Goal: Find specific page/section: Find specific page/section

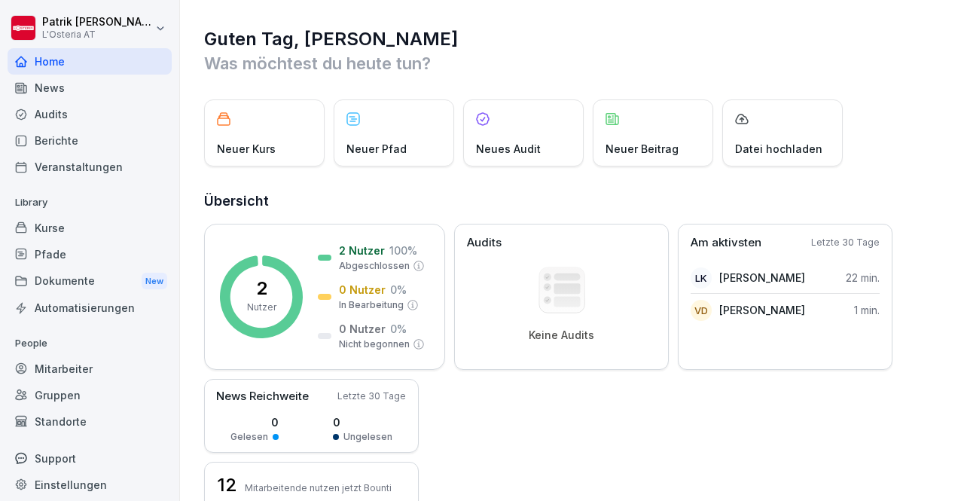
click at [96, 112] on div "Audits" at bounding box center [90, 114] width 164 height 26
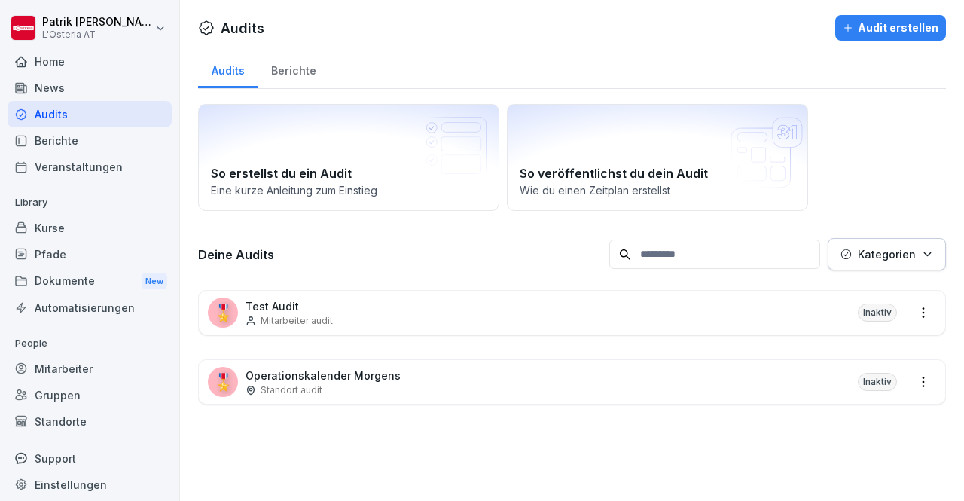
click at [111, 53] on div "Home" at bounding box center [90, 61] width 164 height 26
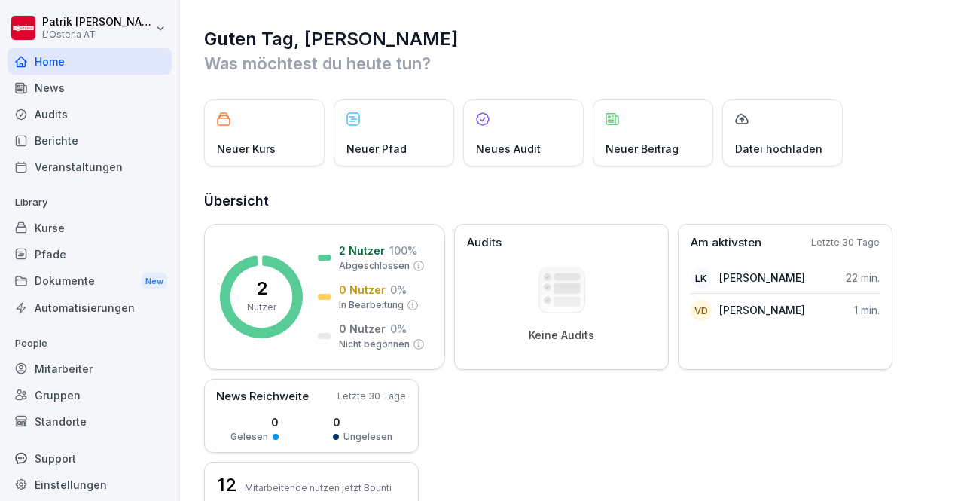
click at [114, 105] on div "Audits" at bounding box center [90, 114] width 164 height 26
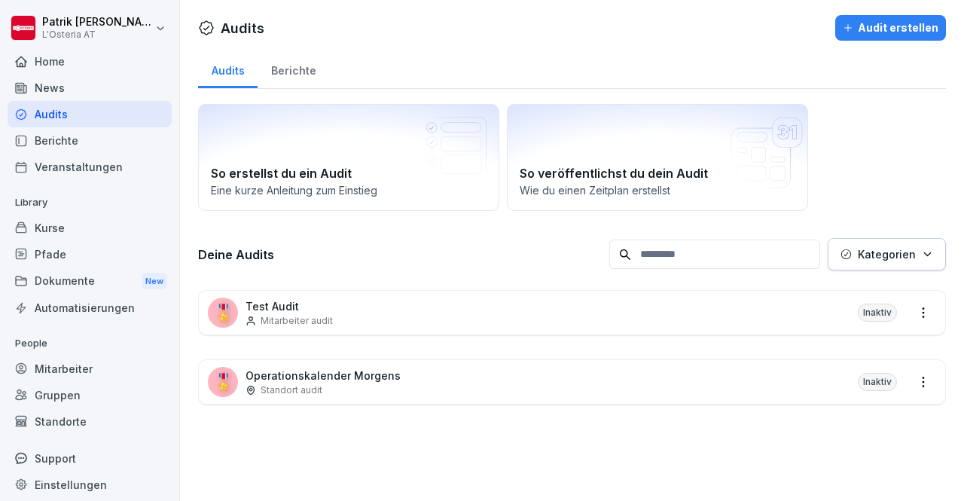
click at [79, 71] on div "Home" at bounding box center [90, 61] width 164 height 26
